Goal: Navigation & Orientation: Find specific page/section

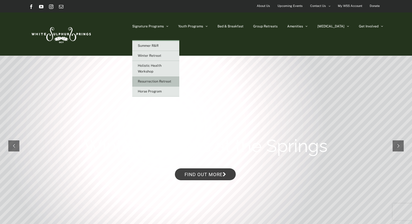
click at [177, 84] on link "Resurrection Retreat" at bounding box center [155, 82] width 47 height 10
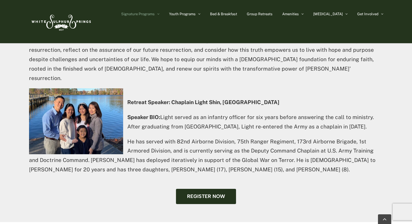
scroll to position [307, 0]
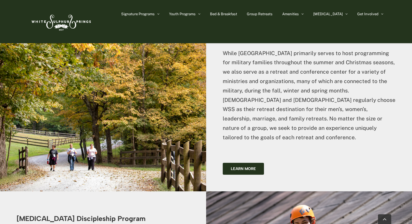
scroll to position [1095, 0]
